Goal: Transaction & Acquisition: Book appointment/travel/reservation

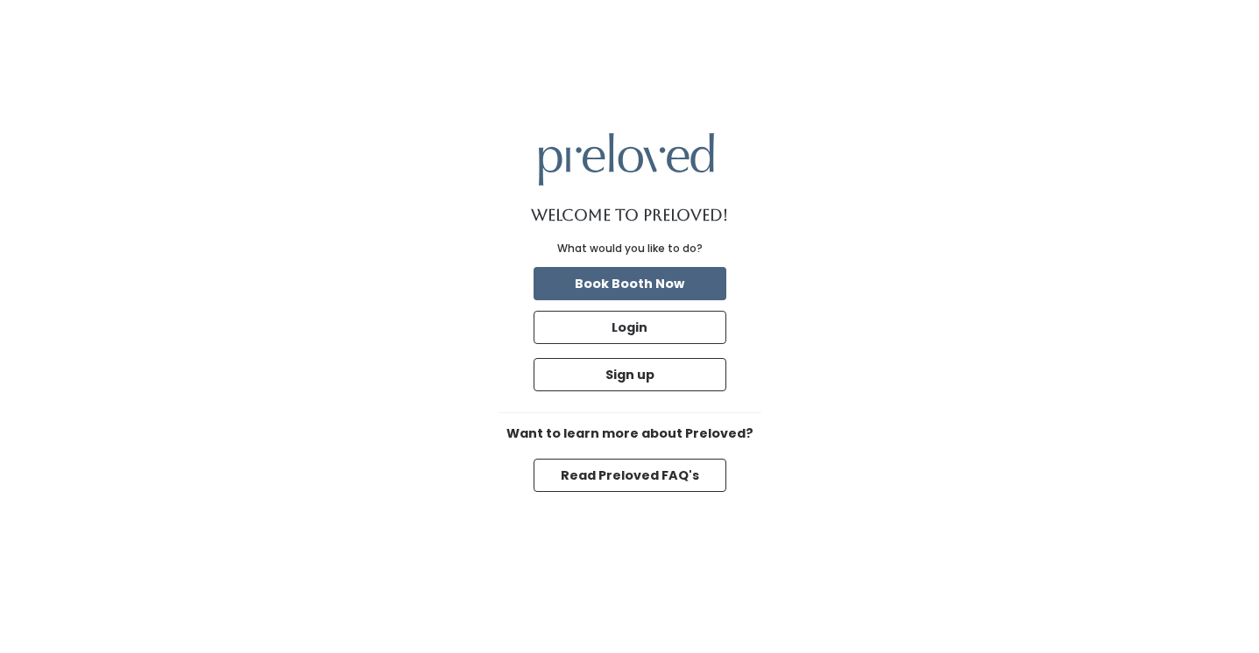
click at [656, 287] on button "Book Booth Now" at bounding box center [629, 283] width 193 height 33
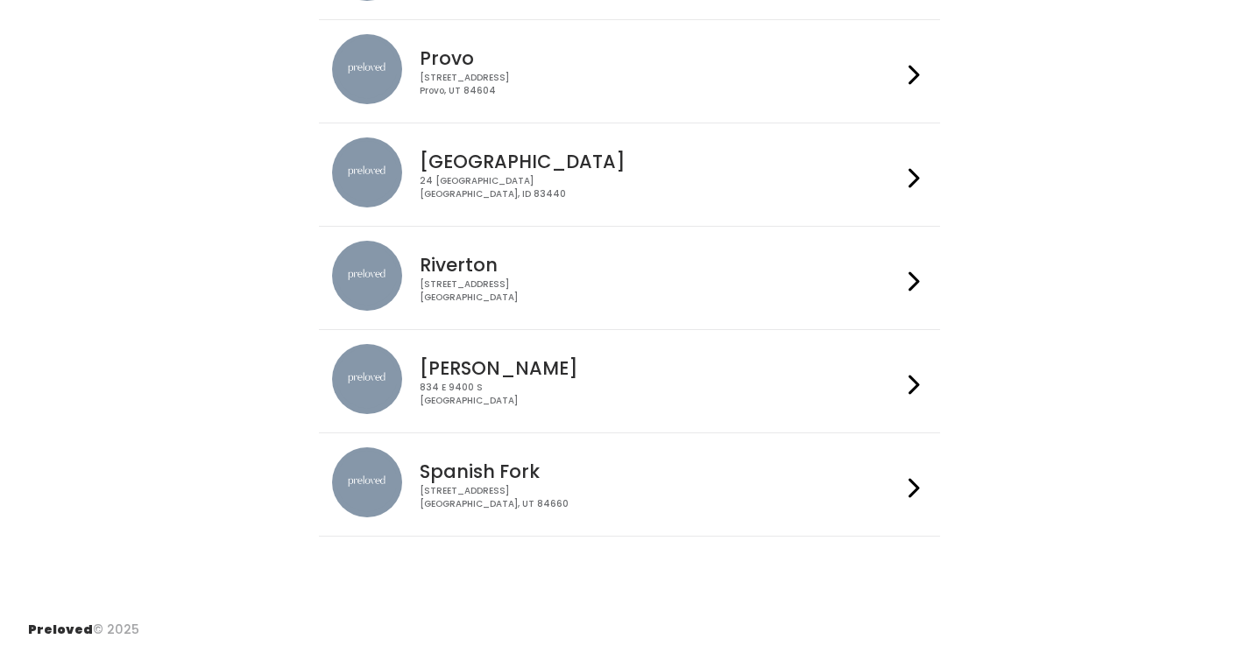
scroll to position [569, 0]
click at [547, 469] on h4 "Spanish Fork" at bounding box center [661, 472] width 482 height 20
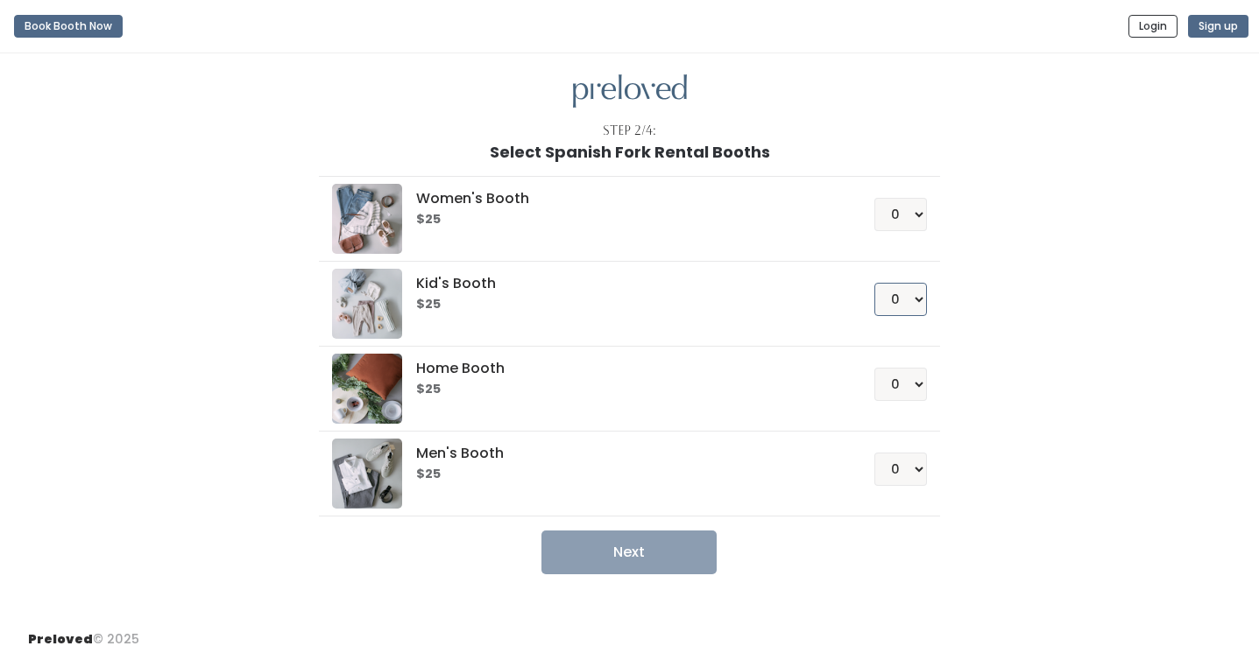
select select "1"
click at [656, 560] on button "Next" at bounding box center [628, 553] width 175 height 44
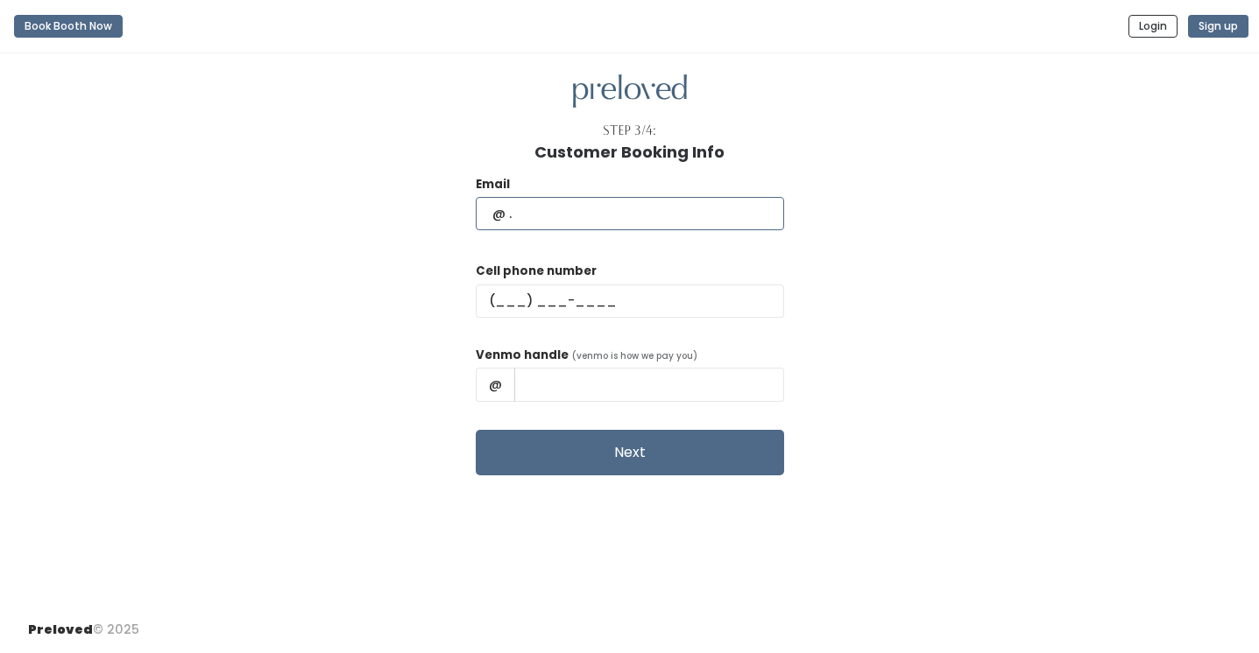
type input "juleeeyre2@gmail.com"
type input "(435) 660-9039"
click at [553, 382] on input "text" at bounding box center [649, 384] width 270 height 33
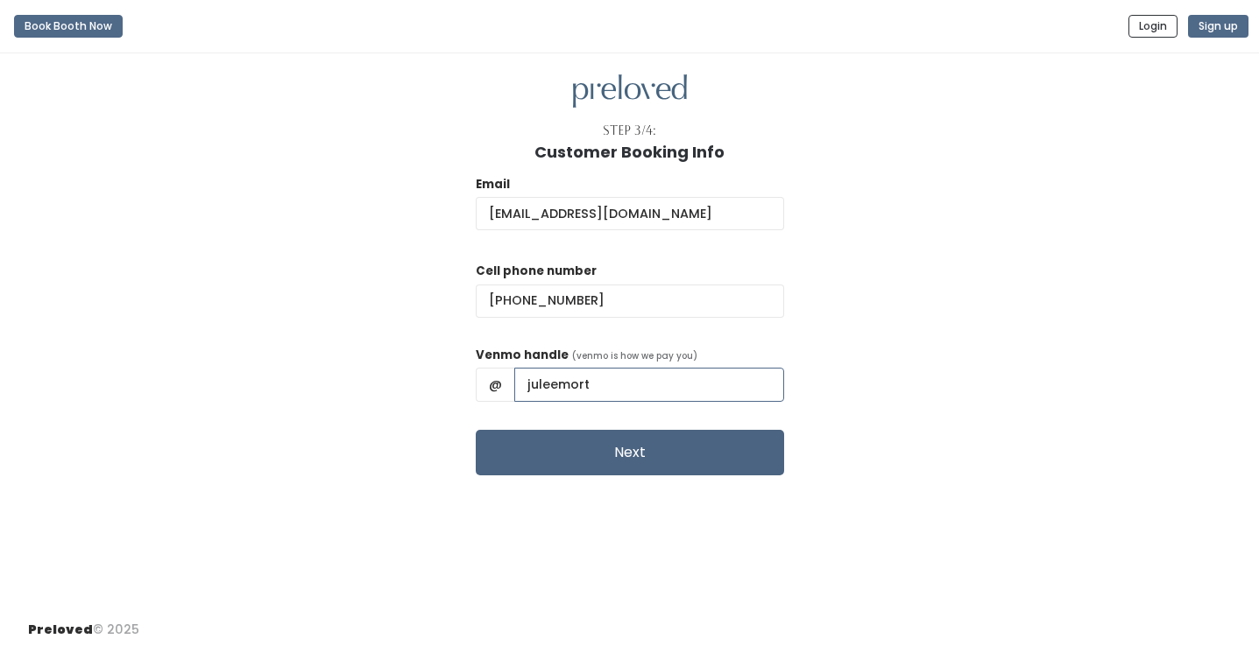
type input "juleemort"
click at [674, 448] on button "Next" at bounding box center [630, 453] width 308 height 46
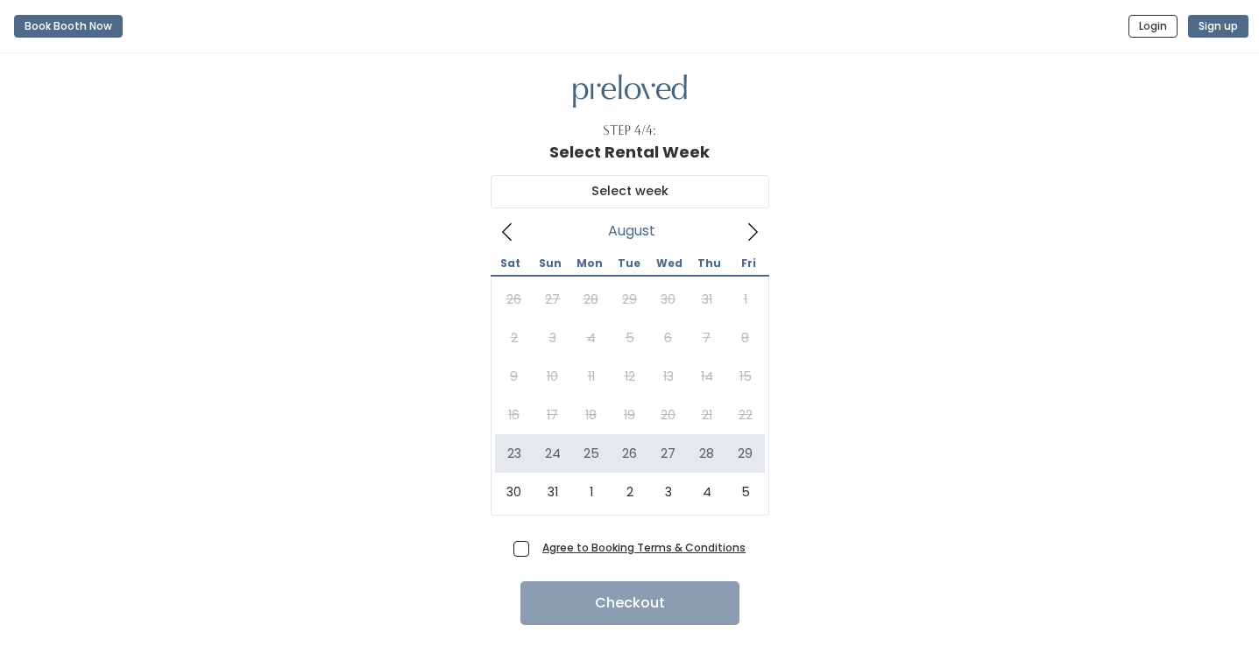
click at [749, 231] on icon at bounding box center [752, 231] width 19 height 19
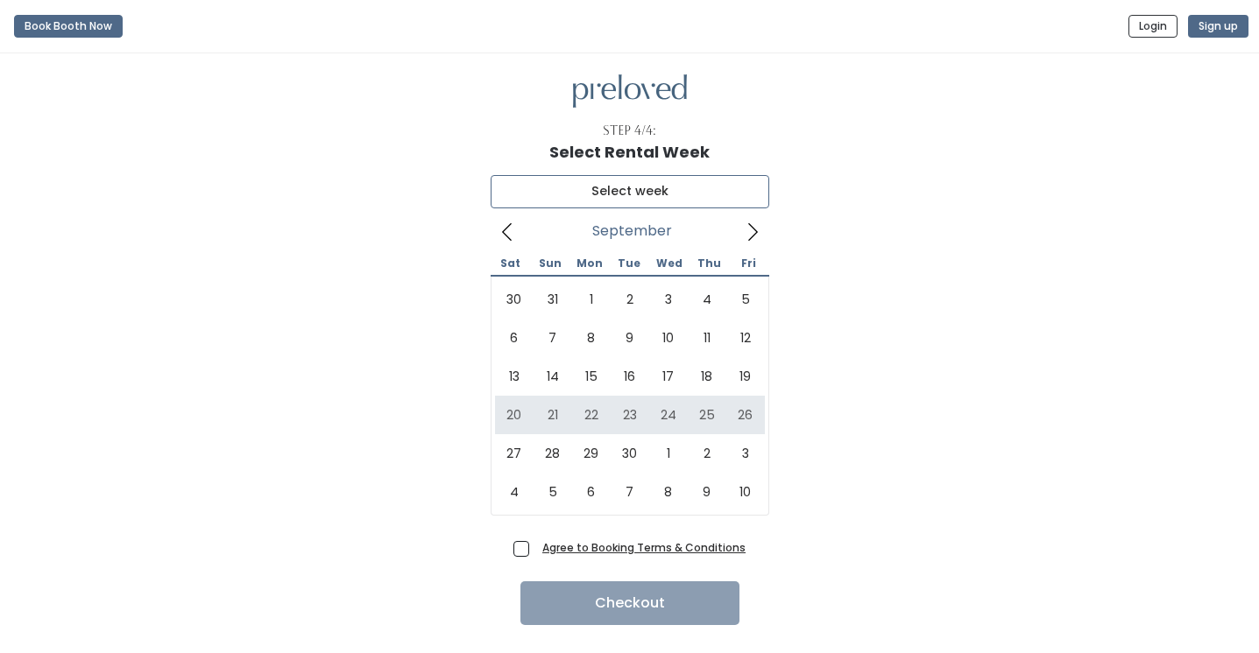
type input "[DATE] to [DATE]"
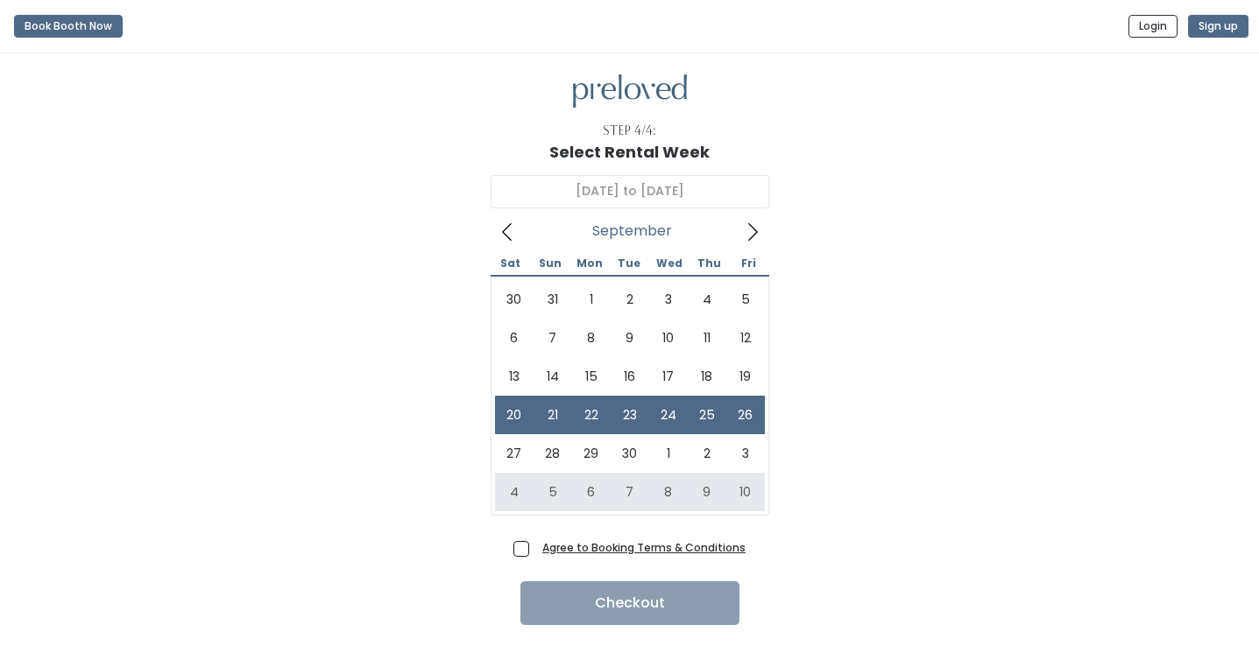
click at [535, 542] on span "Agree to Booking Terms & Conditions" at bounding box center [640, 548] width 210 height 18
click at [535, 542] on input "Agree to Booking Terms & Conditions" at bounding box center [540, 544] width 11 height 11
checkbox input "true"
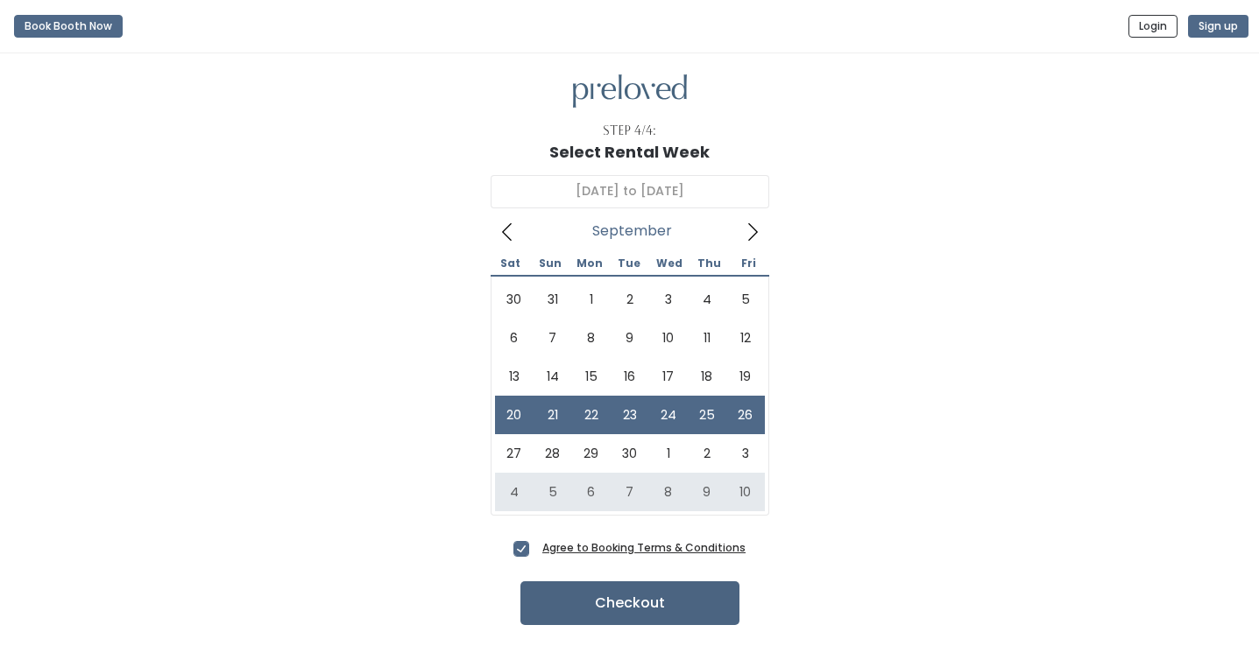
click at [606, 606] on button "Checkout" at bounding box center [629, 604] width 219 height 44
